Goal: Navigation & Orientation: Understand site structure

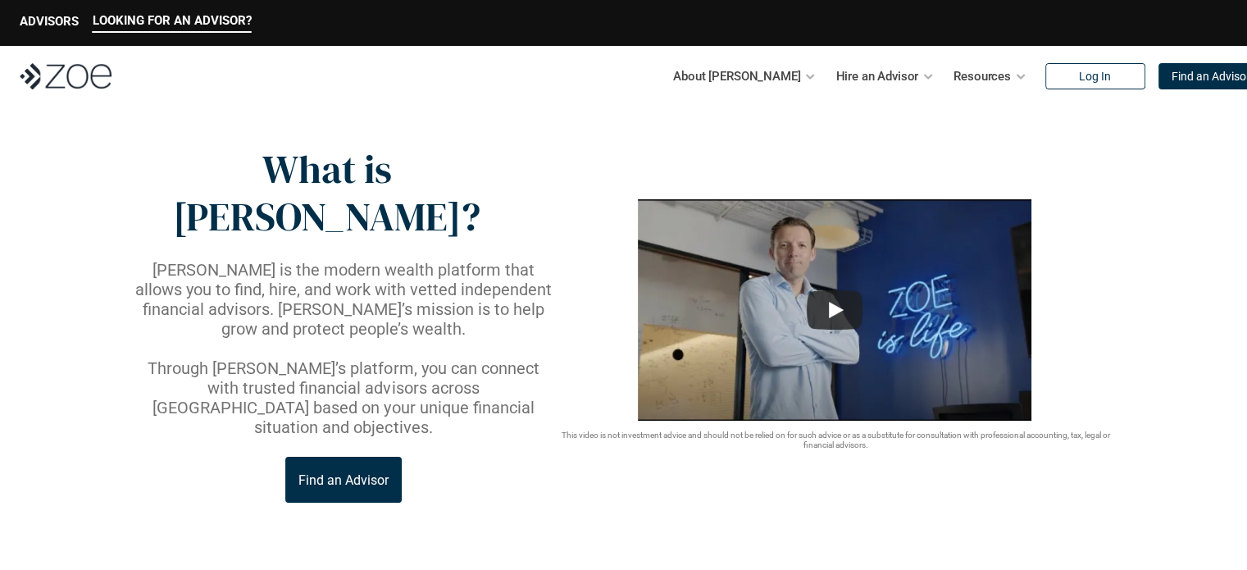
click at [1214, 72] on p "Find an Advisor" at bounding box center [1211, 77] width 79 height 14
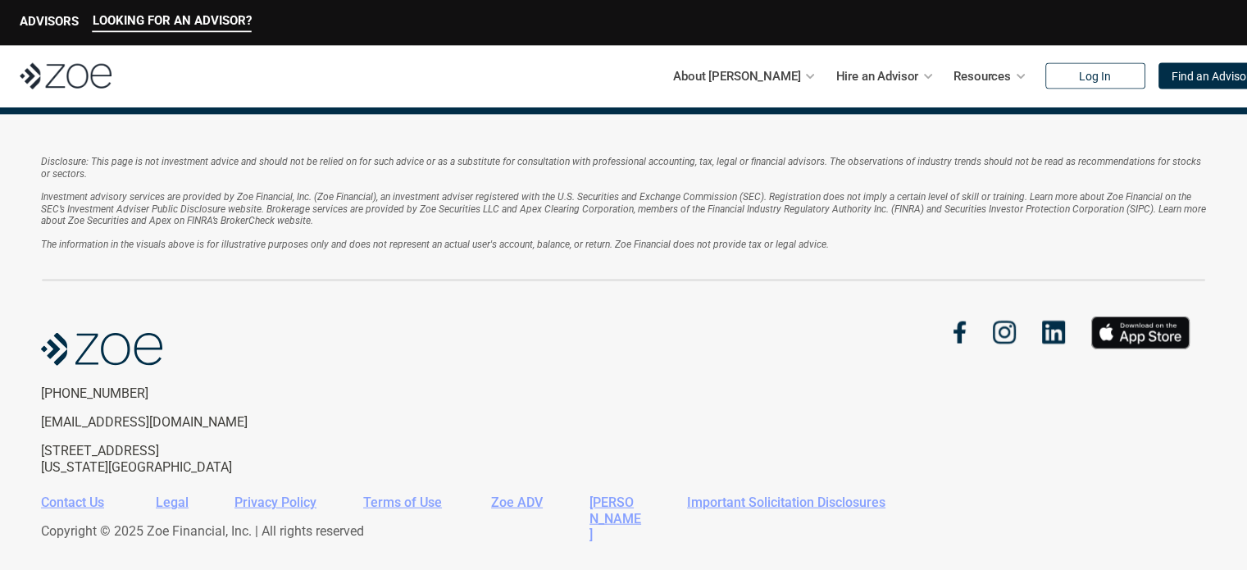
scroll to position [3612, 0]
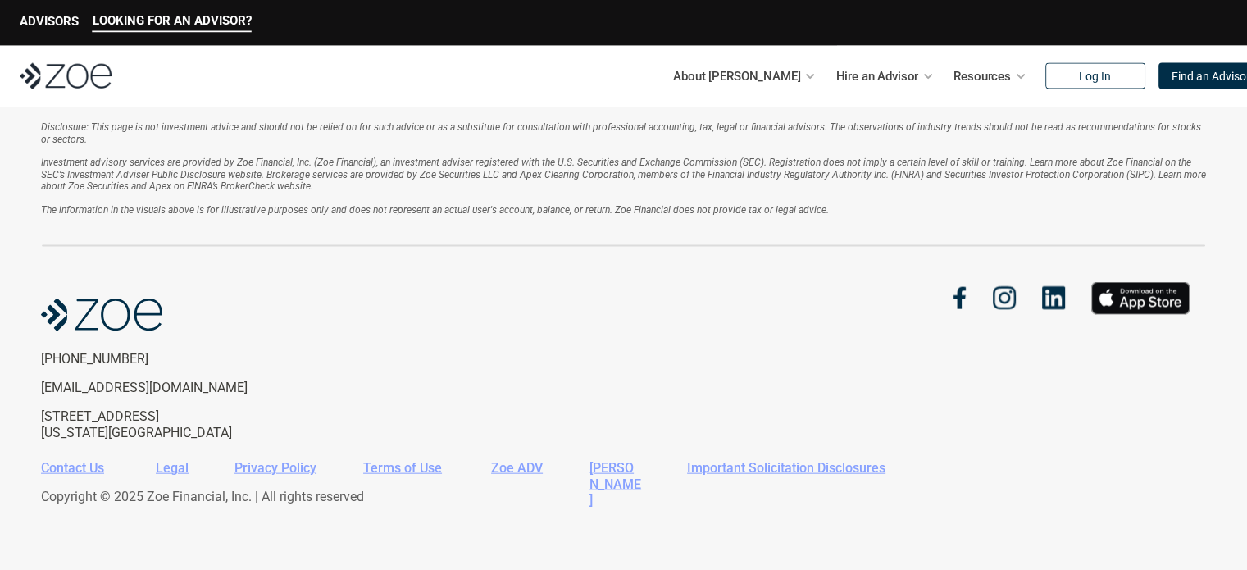
click at [515, 470] on link "Zoe ADV" at bounding box center [517, 468] width 52 height 16
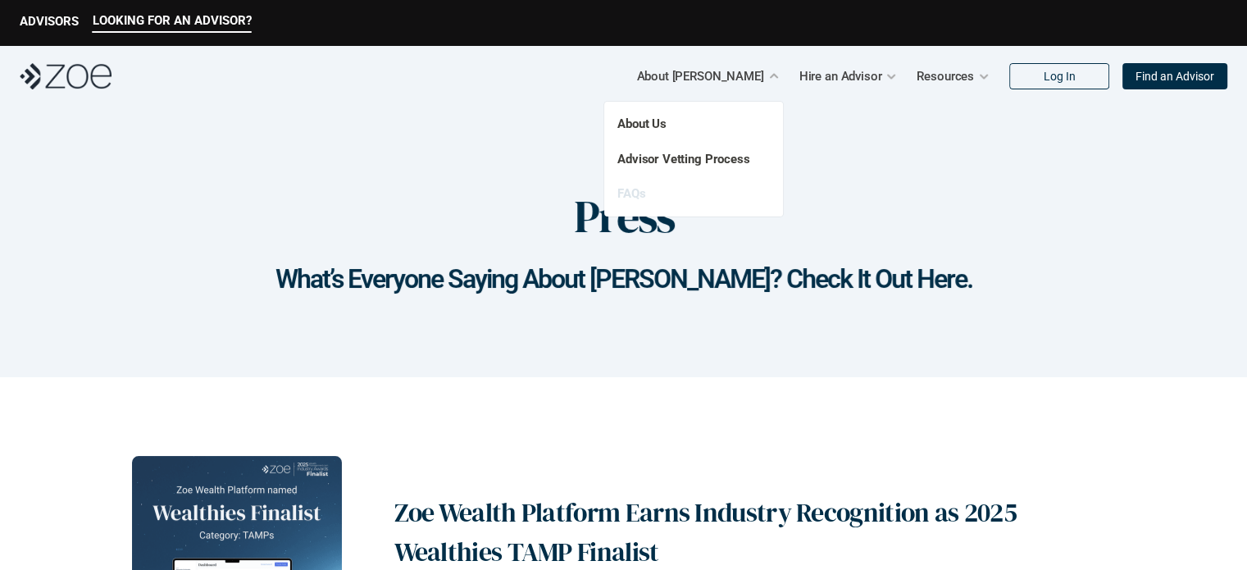
click at [629, 187] on link "FAQs" at bounding box center [632, 193] width 28 height 15
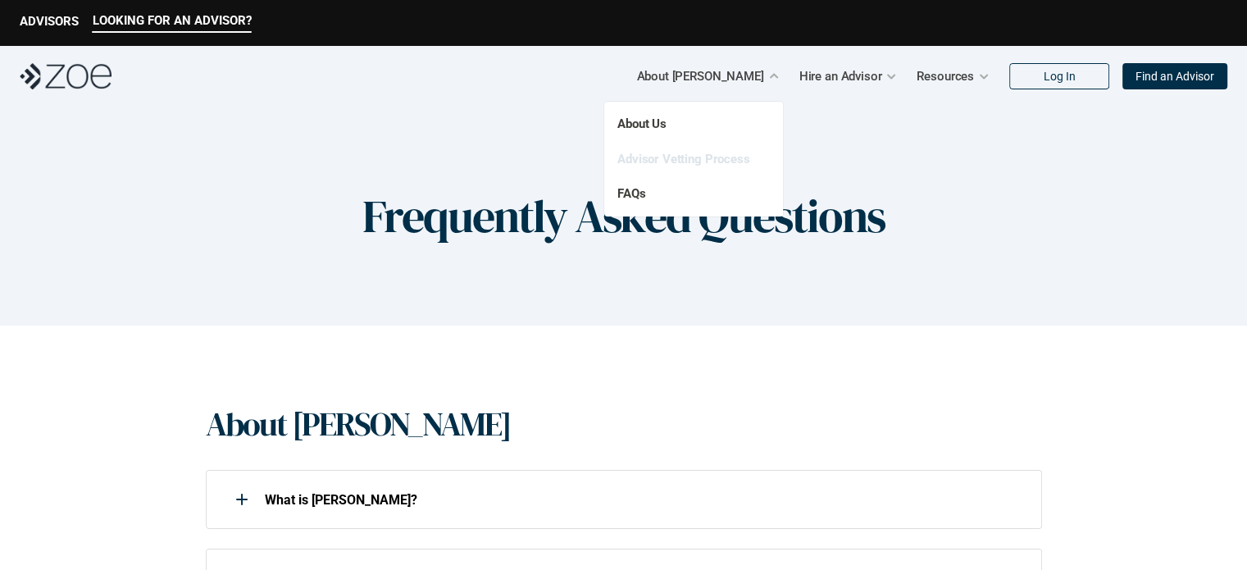
click at [722, 160] on link "Advisor Vetting Process" at bounding box center [684, 159] width 133 height 15
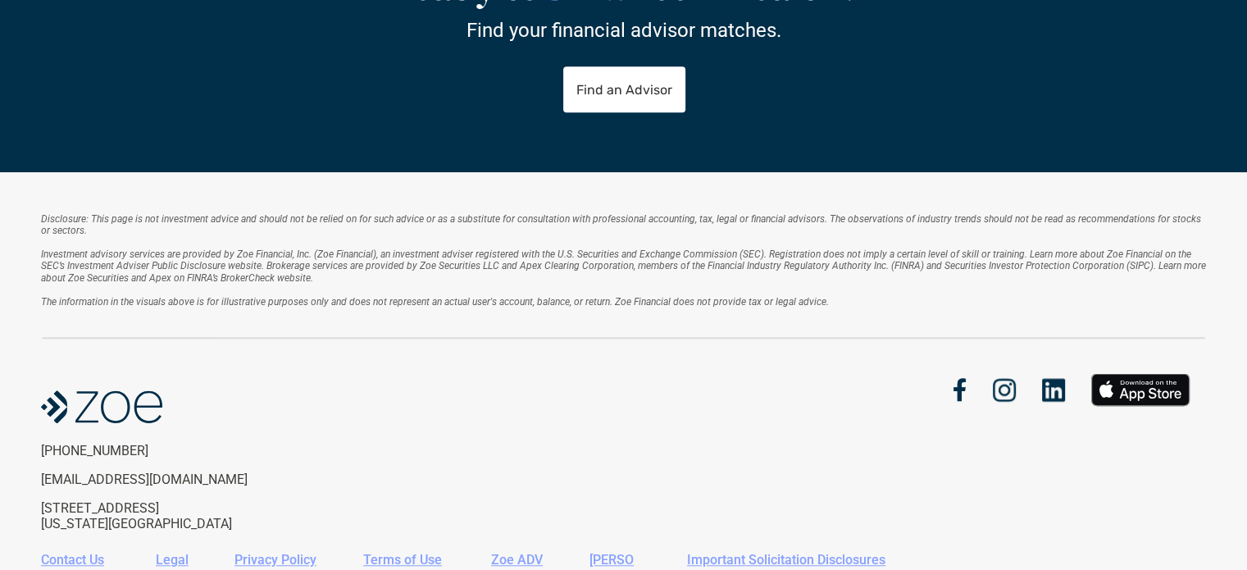
scroll to position [1404, 0]
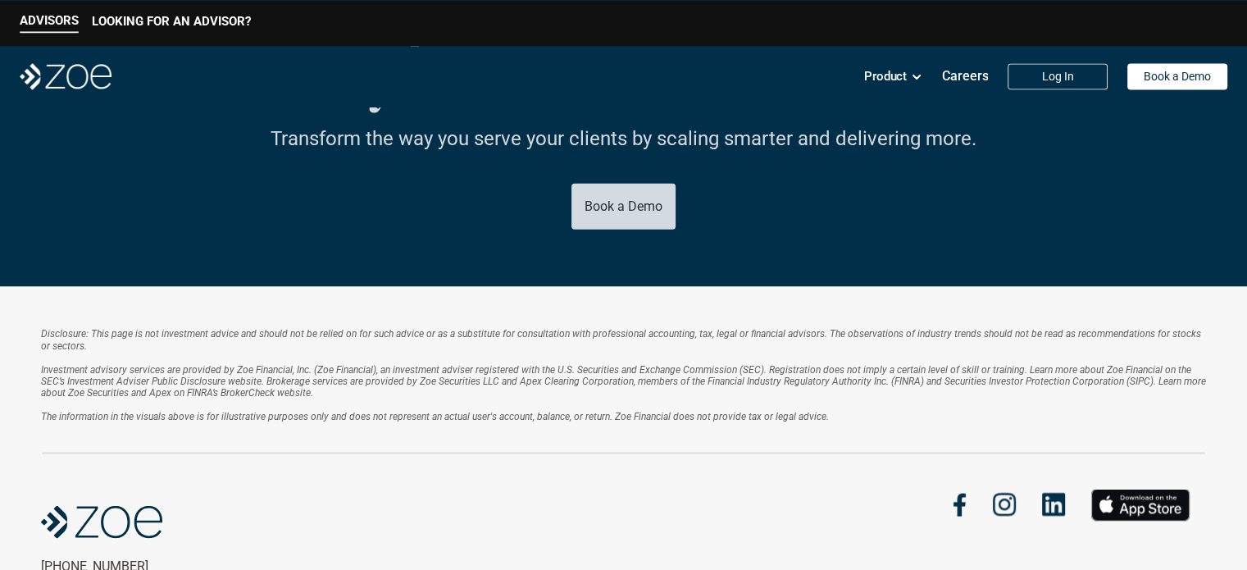
scroll to position [3034, 0]
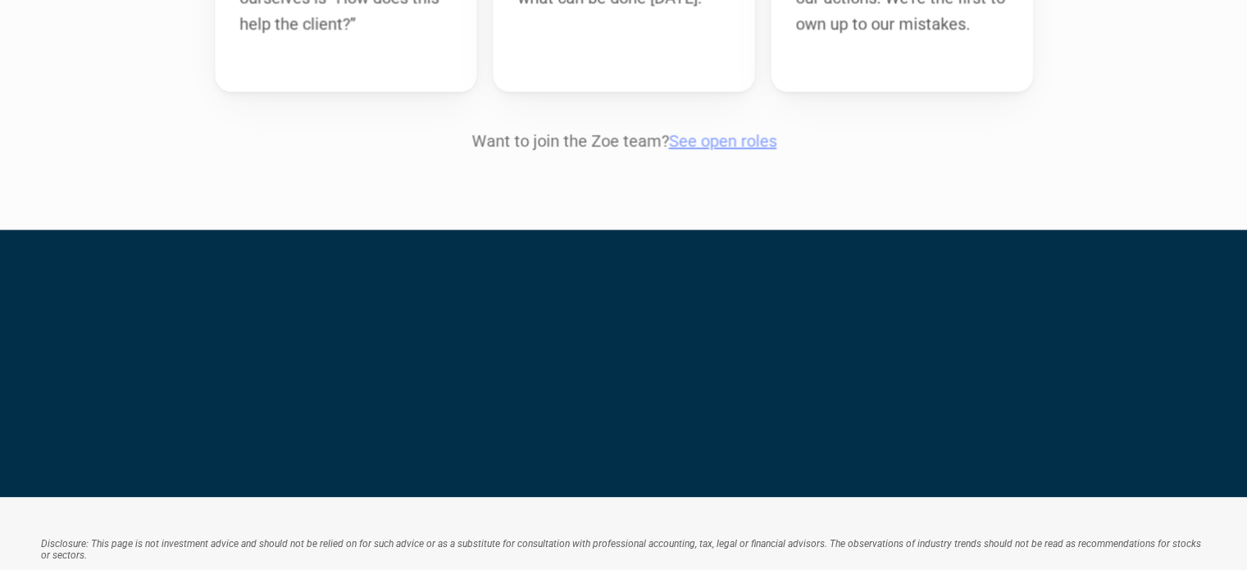
scroll to position [2050, 0]
